Goal: Check status: Check status

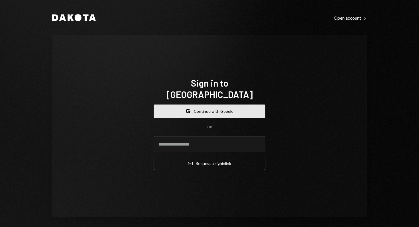
click at [209, 105] on button "Google Continue with Google" at bounding box center [210, 111] width 112 height 13
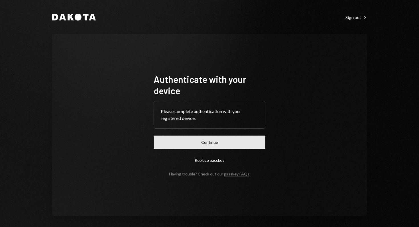
click at [209, 141] on button "Continue" at bounding box center [210, 142] width 112 height 13
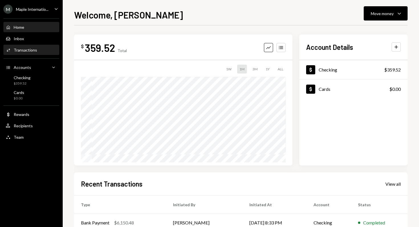
click at [39, 48] on div "Activities Transactions" at bounding box center [31, 50] width 51 height 5
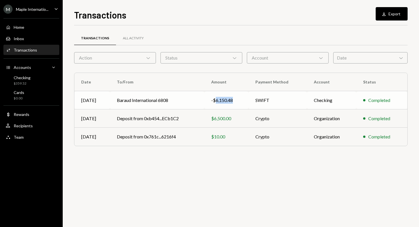
drag, startPoint x: 216, startPoint y: 101, endPoint x: 236, endPoint y: 101, distance: 20.5
click at [236, 101] on div "-$6,150.48" at bounding box center [226, 100] width 31 height 7
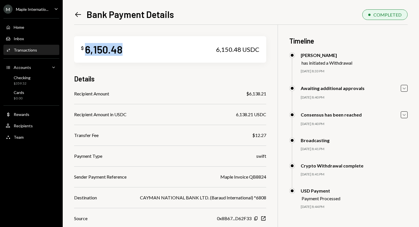
drag, startPoint x: 86, startPoint y: 51, endPoint x: 150, endPoint y: 51, distance: 64.8
click at [151, 51] on div "$ 6,150.48 6,150.48 USDC" at bounding box center [170, 49] width 192 height 27
copy div "6,150.48"
